Goal: Find specific page/section: Find specific page/section

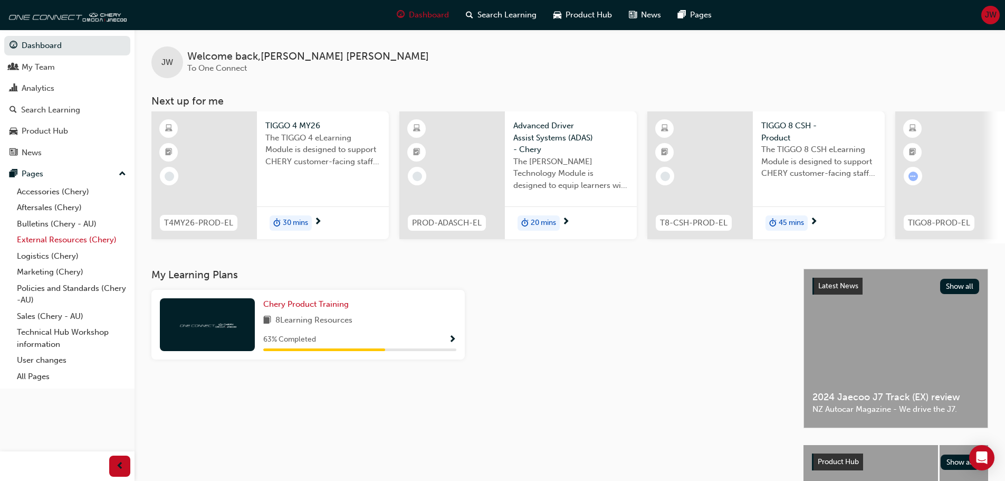
click at [38, 238] on link "External Resources (Chery)" at bounding box center [72, 240] width 118 height 16
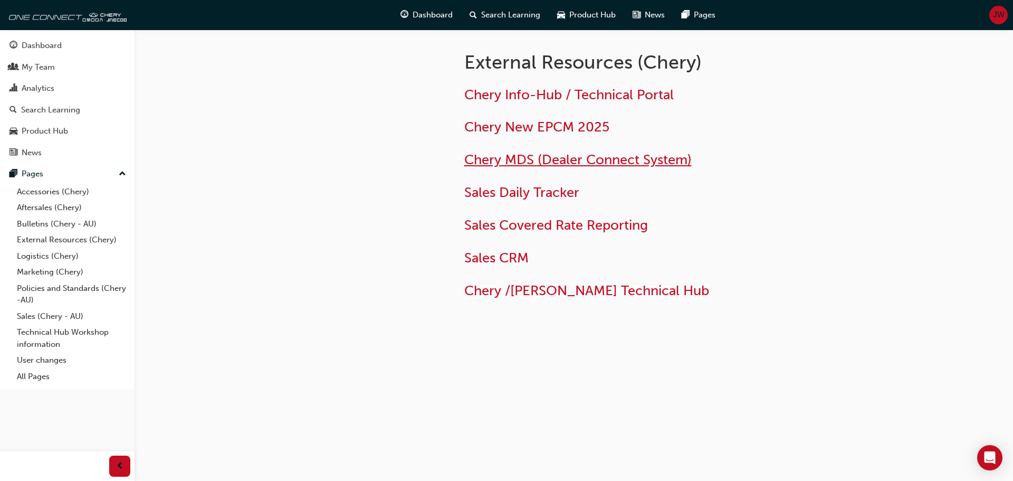
click at [573, 161] on span "Chery MDS (Dealer Connect System)" at bounding box center [577, 159] width 227 height 16
